Goal: Information Seeking & Learning: Learn about a topic

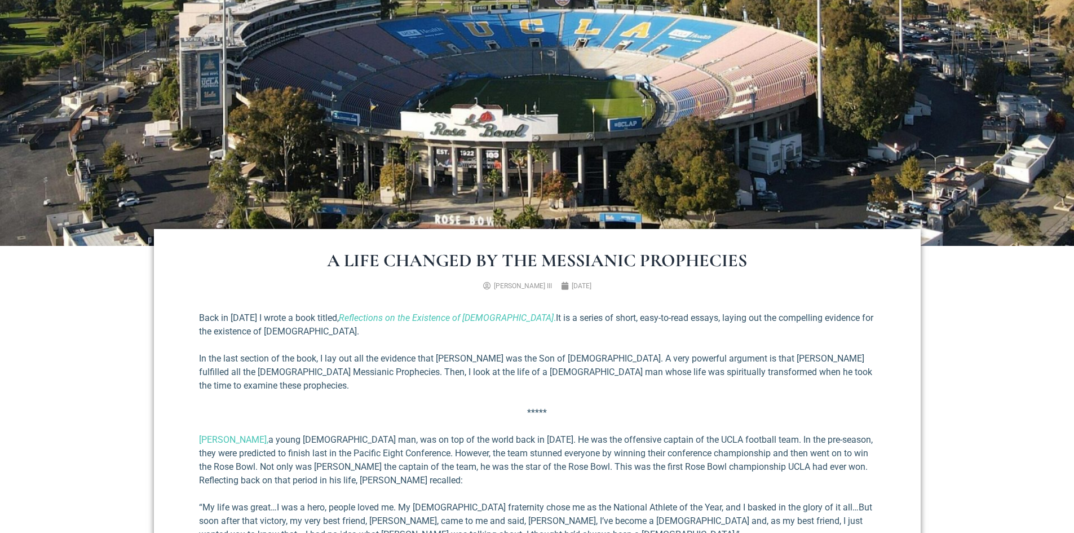
scroll to position [38, 0]
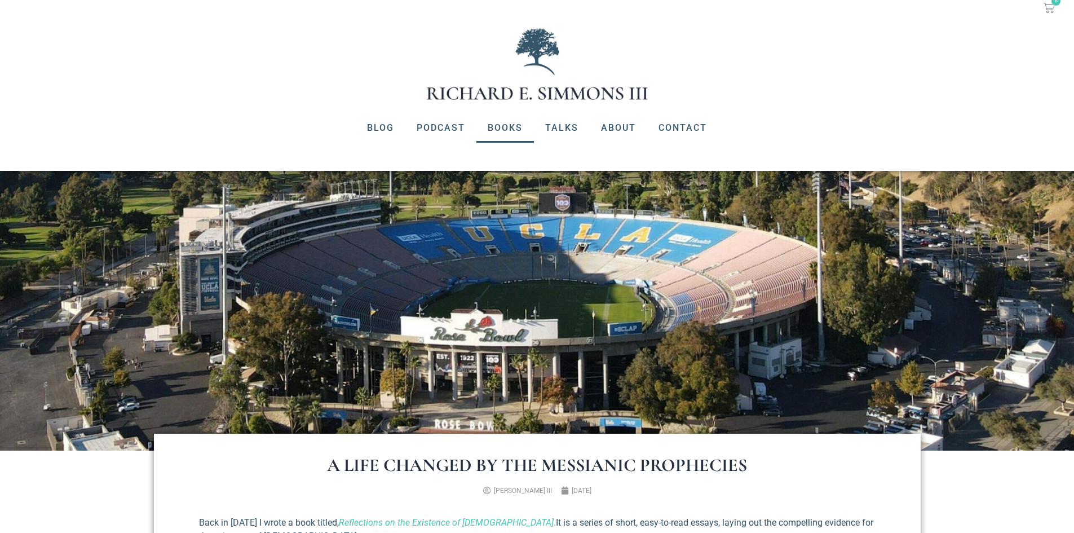
click at [512, 127] on link "Books" at bounding box center [505, 127] width 58 height 29
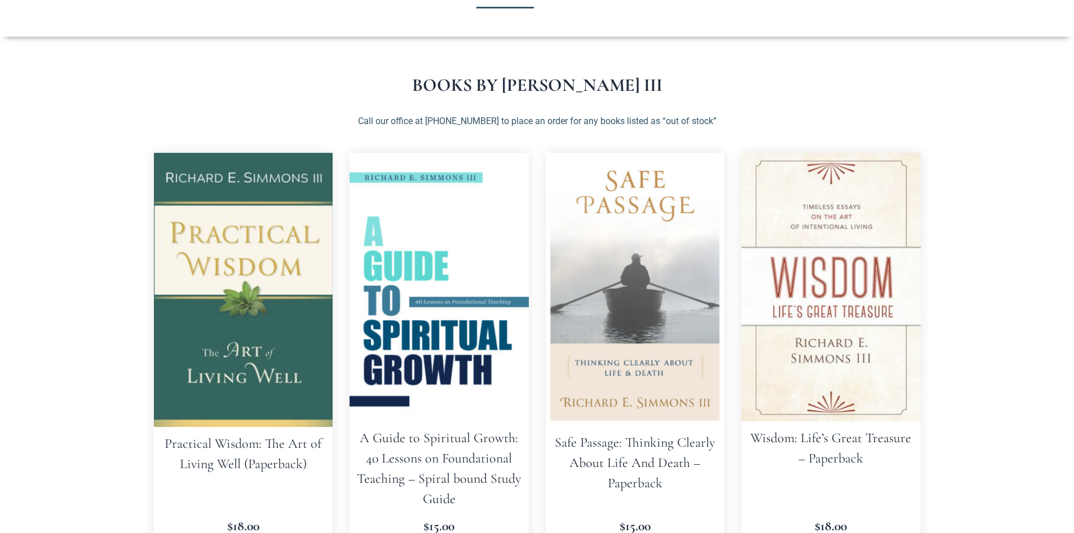
scroll to position [226, 0]
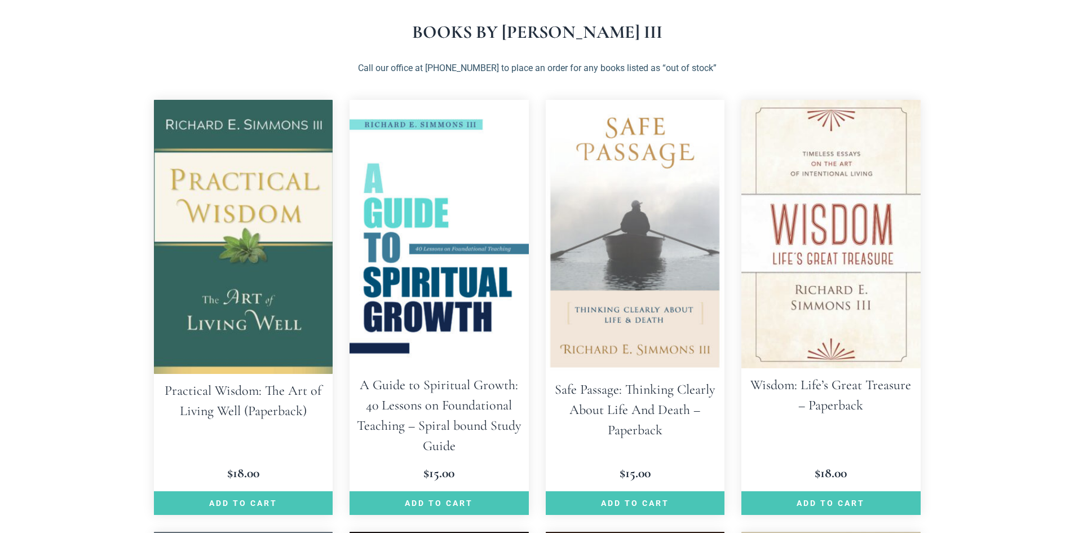
click at [280, 267] on img at bounding box center [243, 237] width 179 height 274
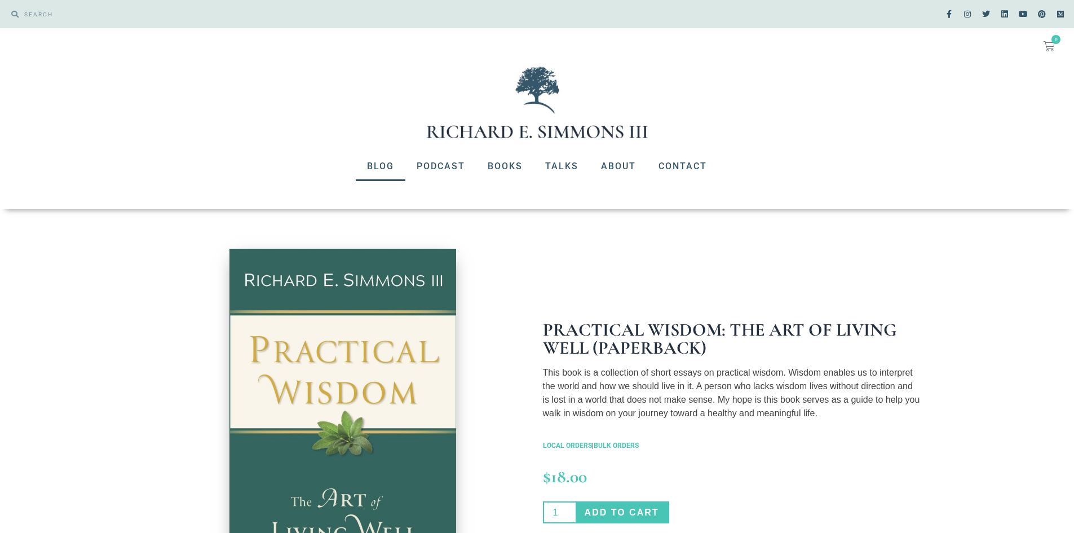
click at [382, 166] on link "Blog" at bounding box center [381, 166] width 50 height 29
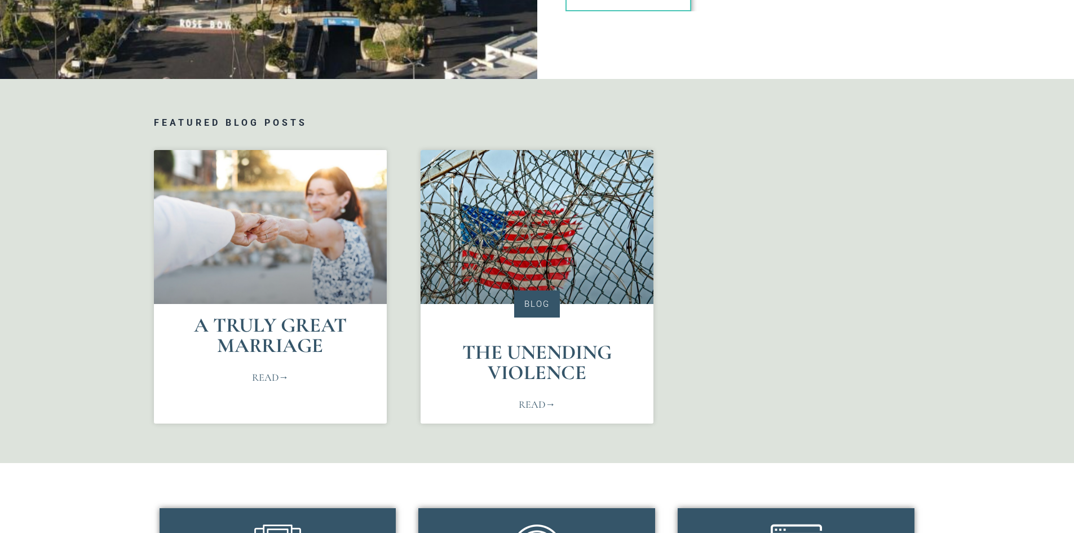
scroll to position [507, 0]
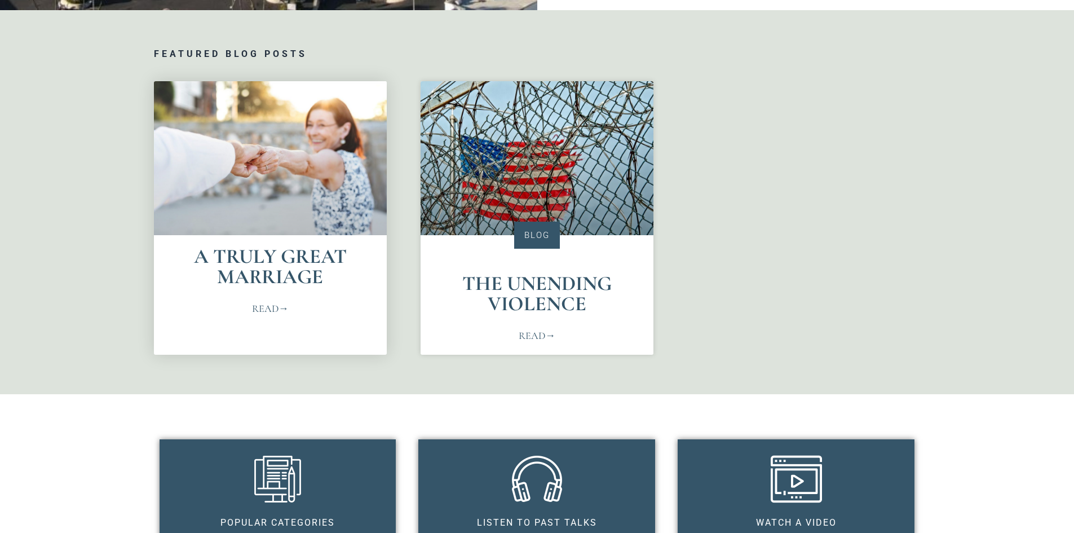
click at [264, 306] on link "Read" at bounding box center [270, 308] width 37 height 15
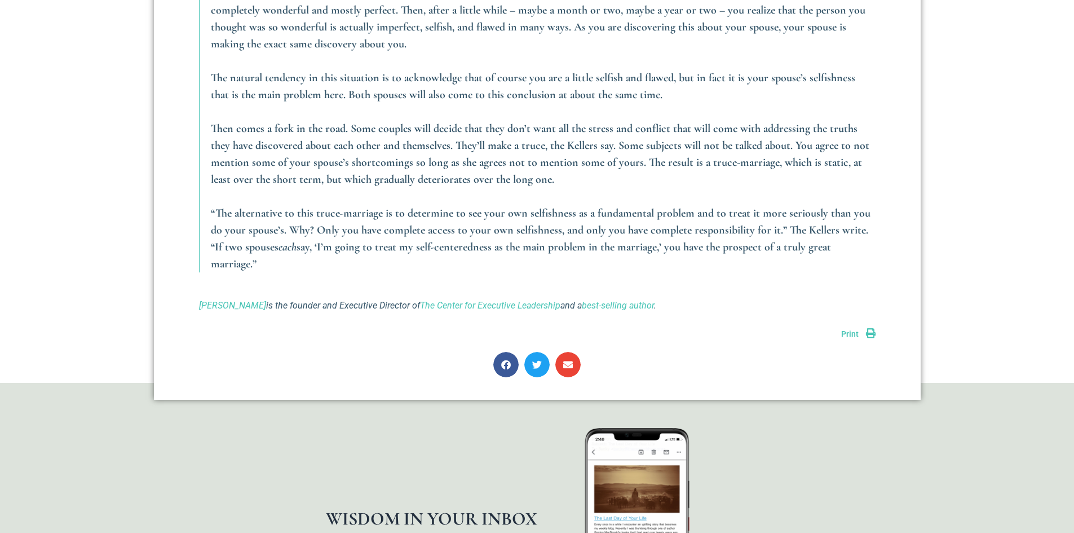
scroll to position [1522, 0]
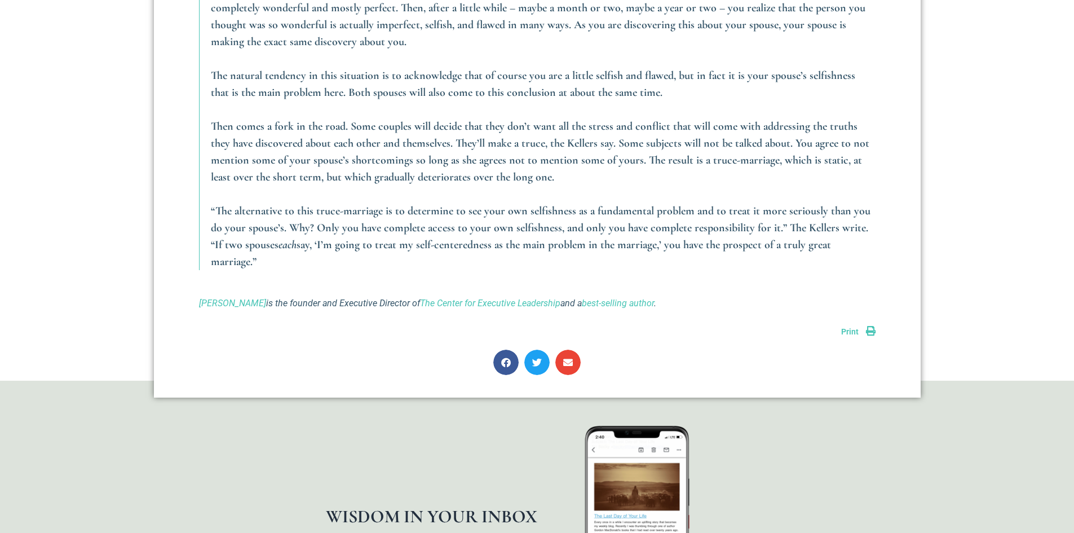
click at [854, 327] on span "Print" at bounding box center [849, 331] width 17 height 9
